Goal: Information Seeking & Learning: Learn about a topic

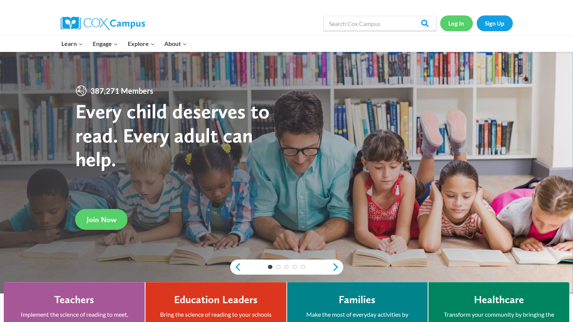
click at [447, 24] on link "Log In" at bounding box center [456, 22] width 33 height 15
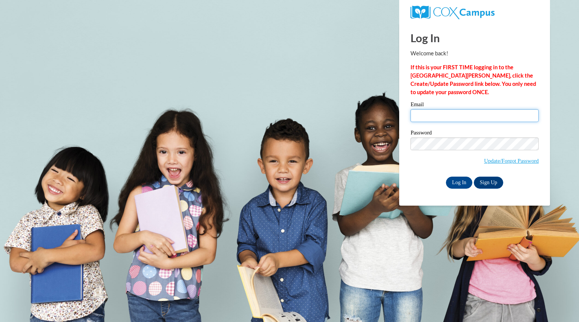
click at [430, 117] on input "Email" at bounding box center [474, 115] width 128 height 13
type input "marxmarissa@aasd.k12.wi.us"
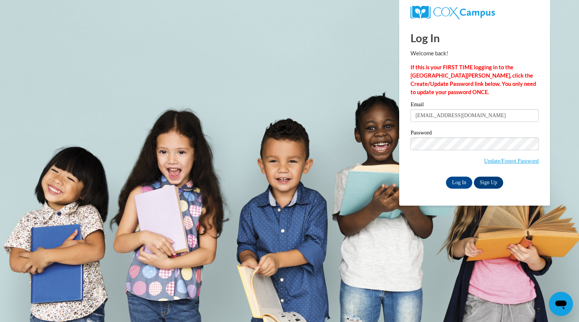
click at [424, 173] on div "Password Update/Forgot Password" at bounding box center [474, 152] width 128 height 44
click at [459, 182] on input "Log In" at bounding box center [459, 183] width 26 height 12
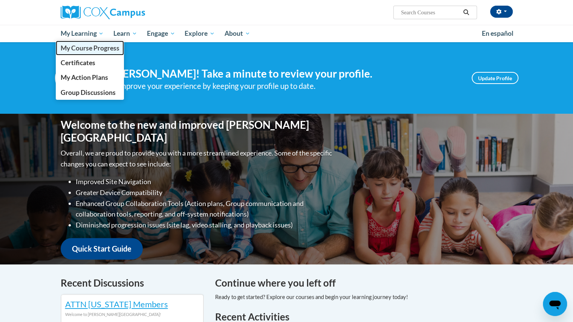
click at [89, 49] on span "My Course Progress" at bounding box center [89, 48] width 59 height 8
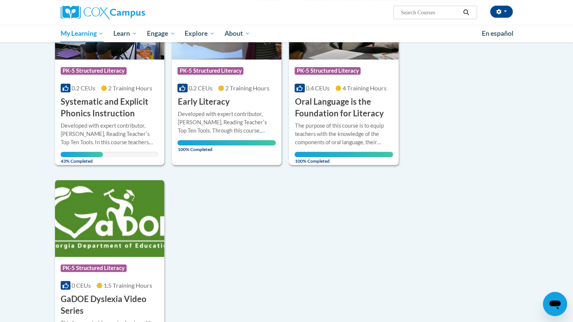
scroll to position [142, 0]
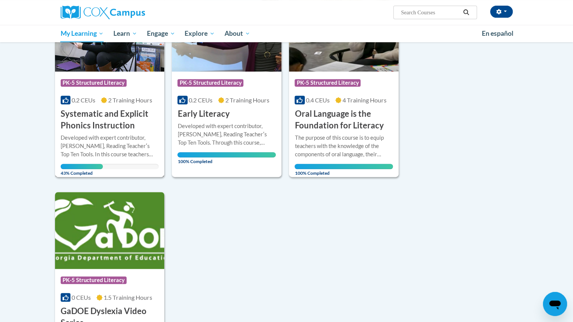
click at [127, 113] on h3 "Systematic and Explicit Phonics Instruction" at bounding box center [110, 119] width 98 height 23
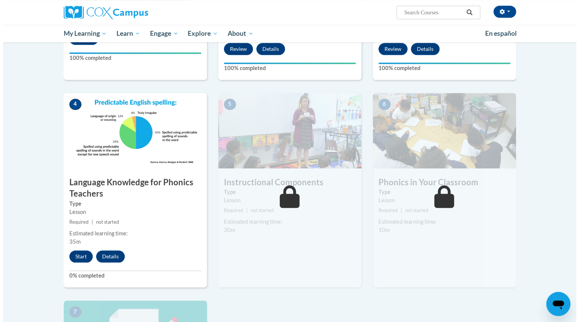
scroll to position [300, 0]
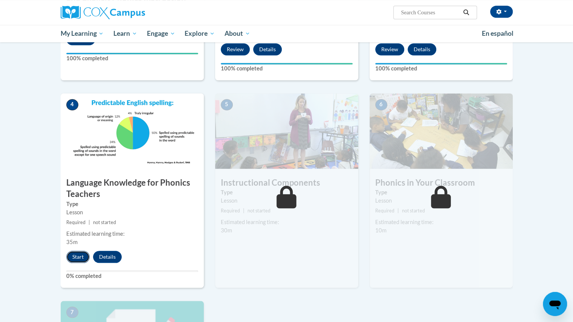
click at [73, 257] on button "Start" at bounding box center [77, 257] width 23 height 12
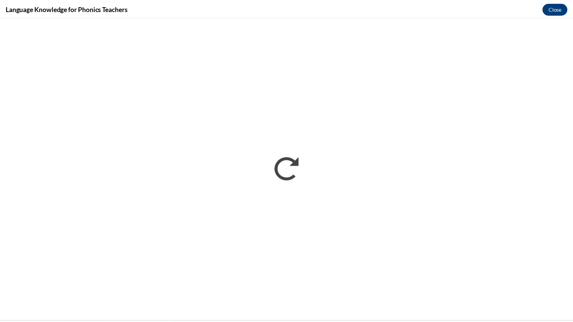
scroll to position [0, 0]
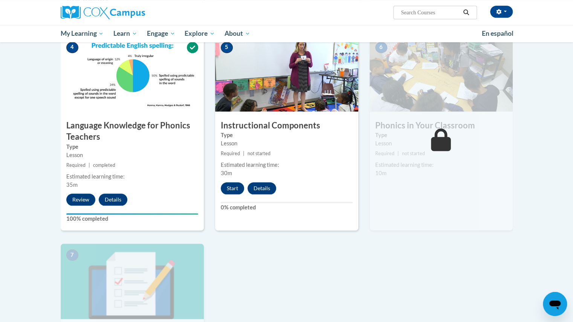
scroll to position [357, 0]
